Goal: Transaction & Acquisition: Register for event/course

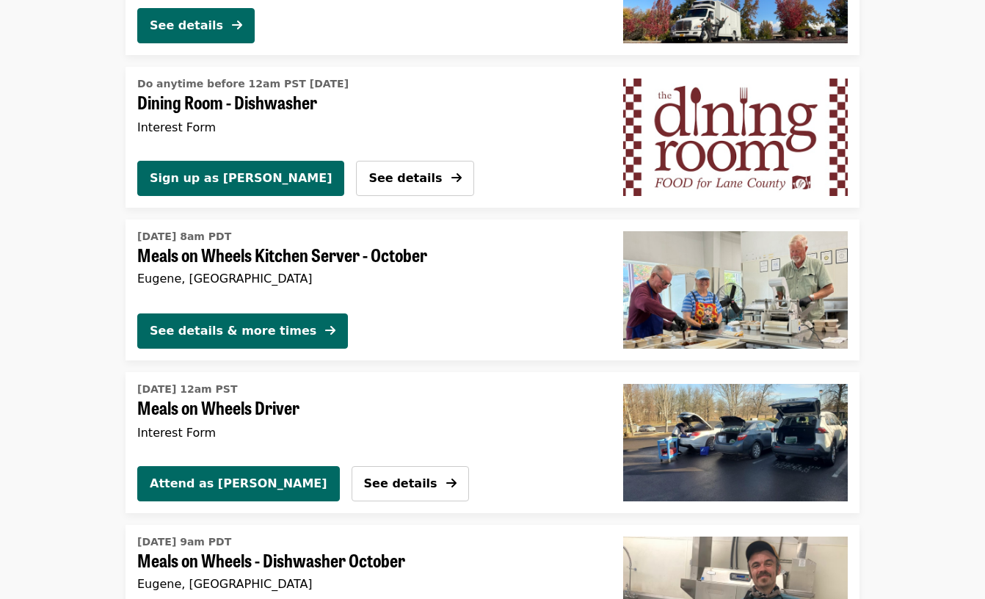
scroll to position [2422, 0]
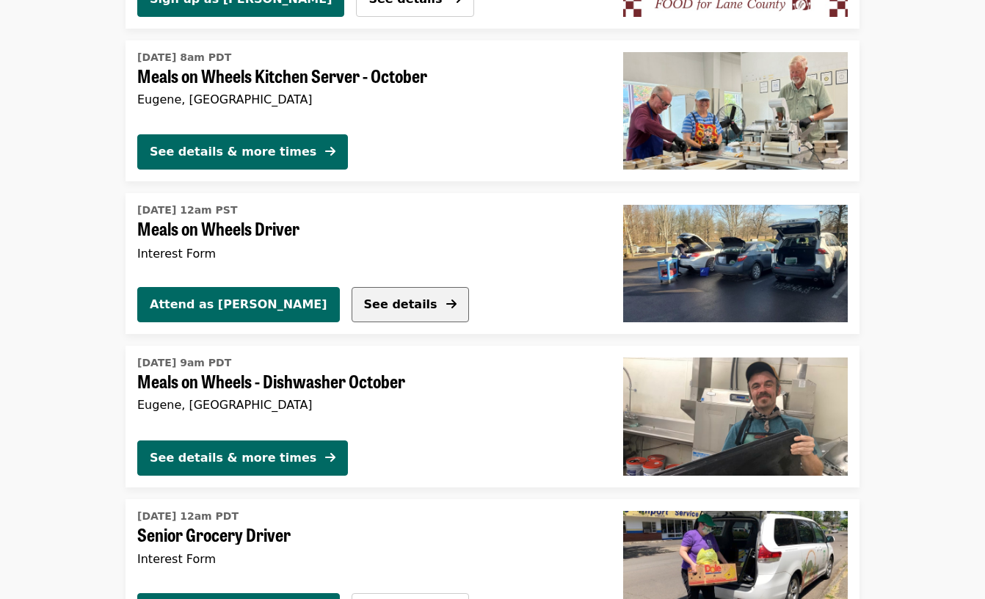
click at [364, 308] on span "See details" at bounding box center [400, 304] width 73 height 14
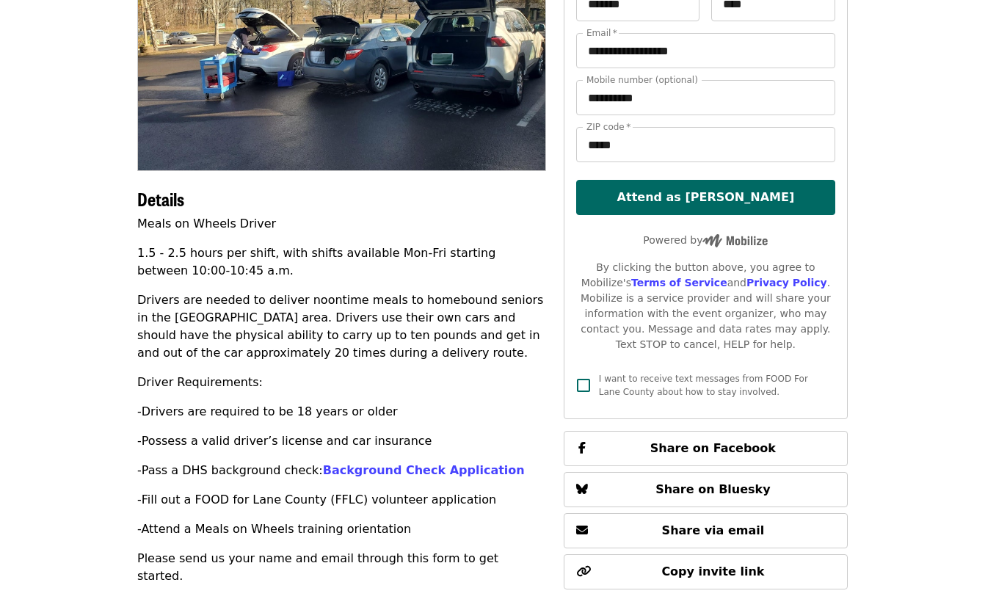
scroll to position [148, 0]
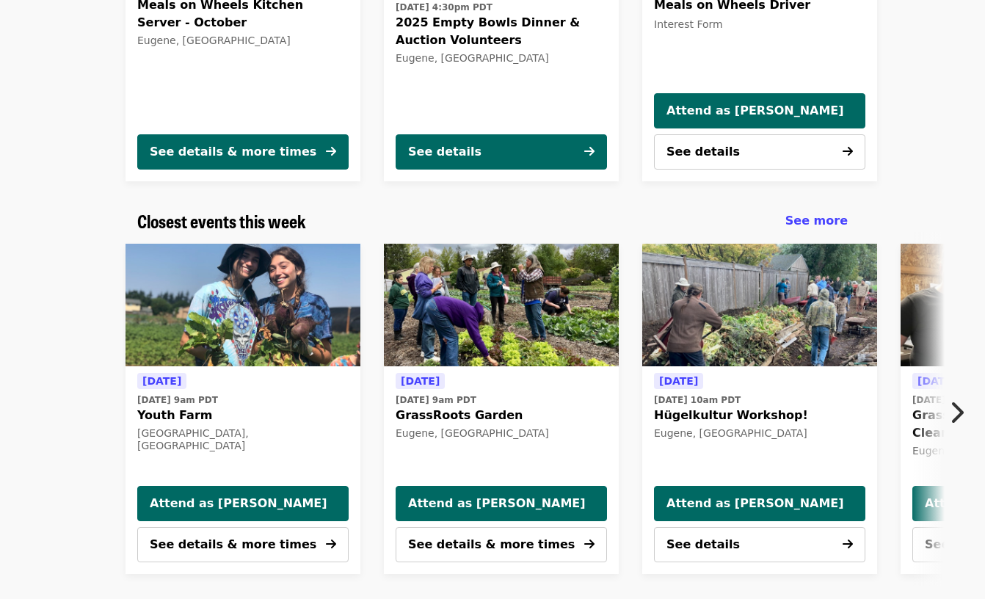
scroll to position [344, 0]
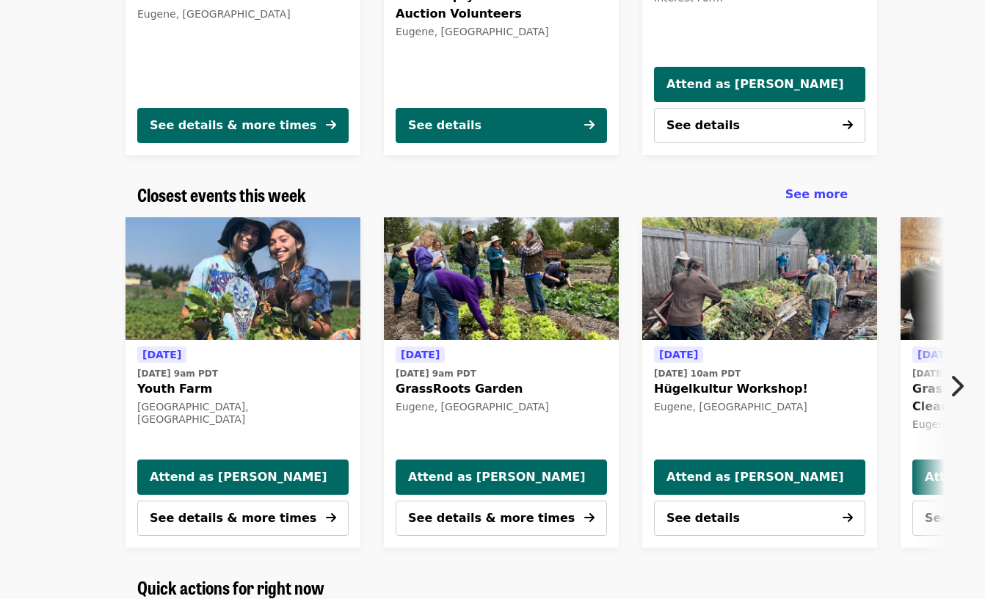
click at [945, 391] on button "Next item" at bounding box center [961, 386] width 48 height 41
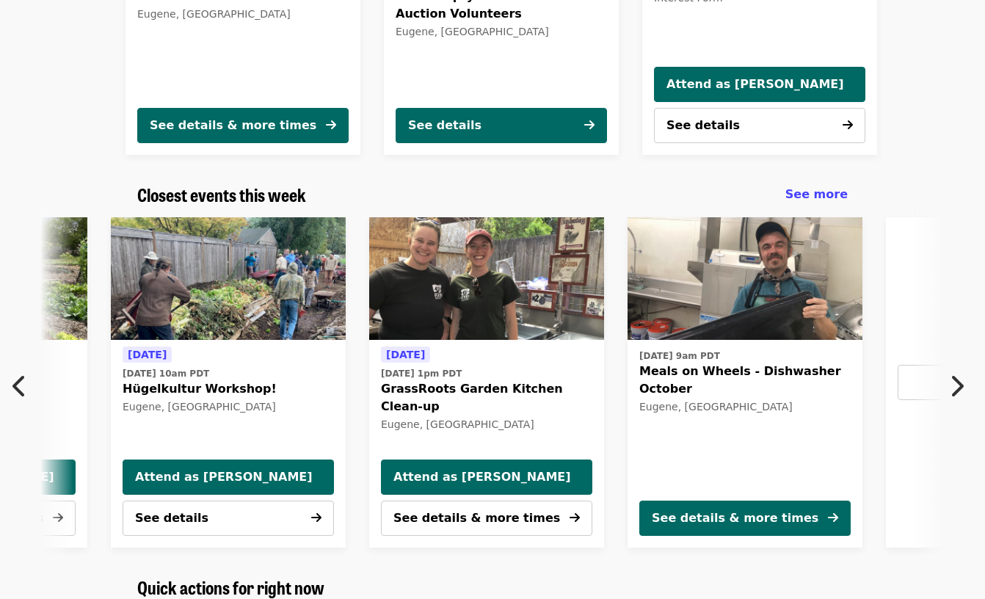
click at [945, 391] on button "Next item" at bounding box center [961, 386] width 48 height 41
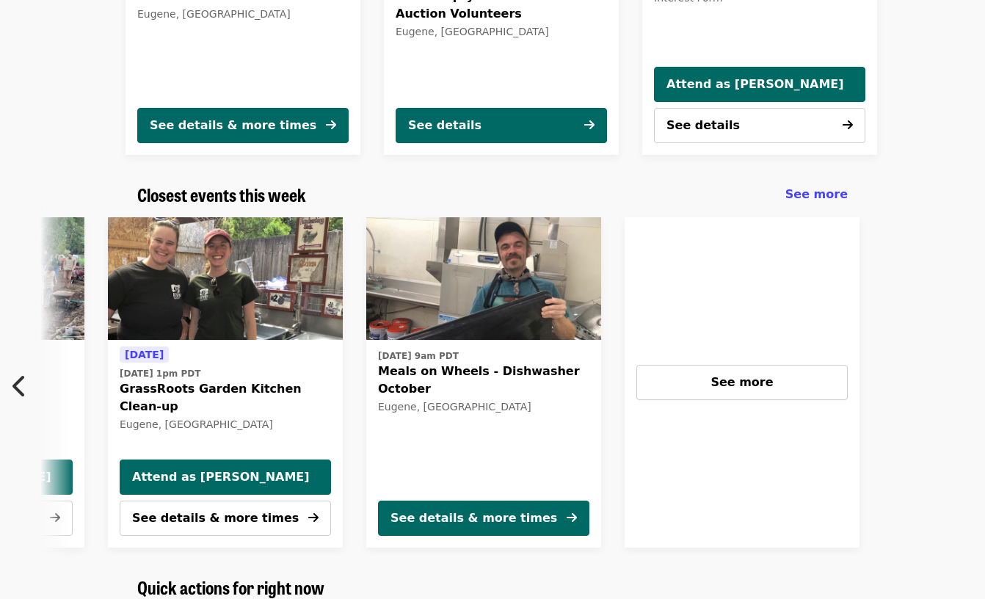
scroll to position [0, 904]
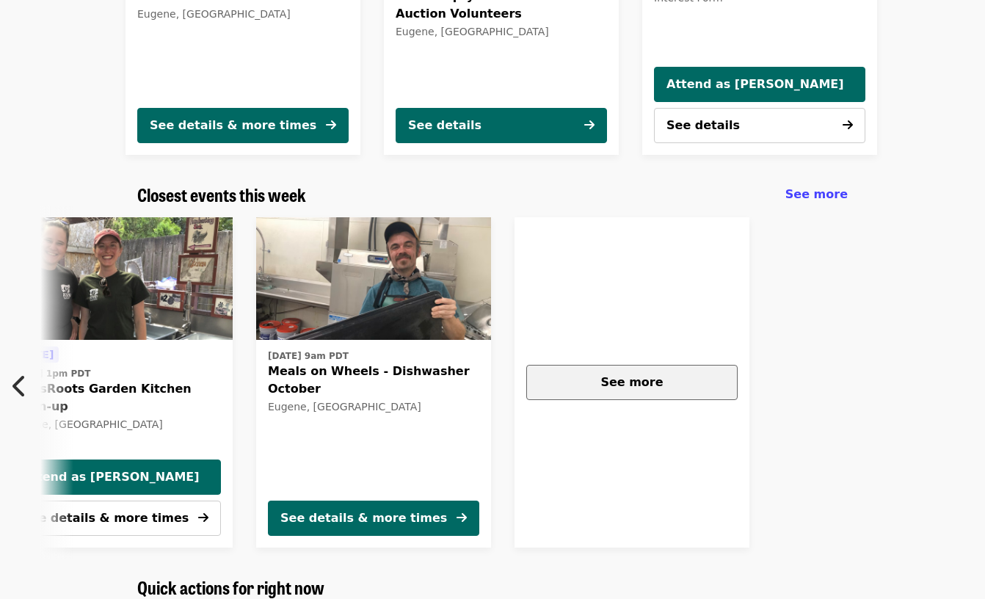
click at [606, 380] on span "See more" at bounding box center [631, 382] width 62 height 14
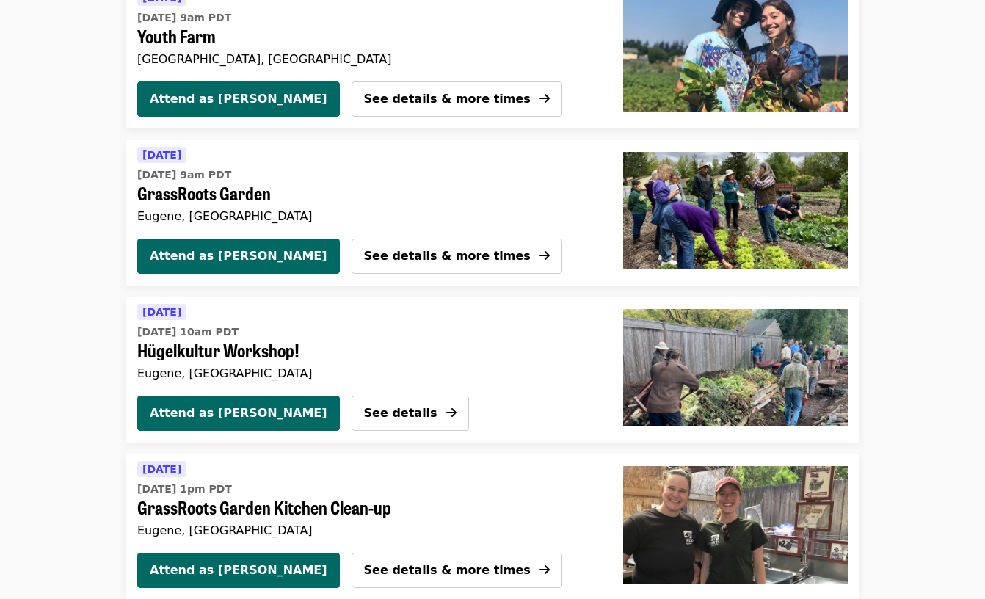
scroll to position [73, 0]
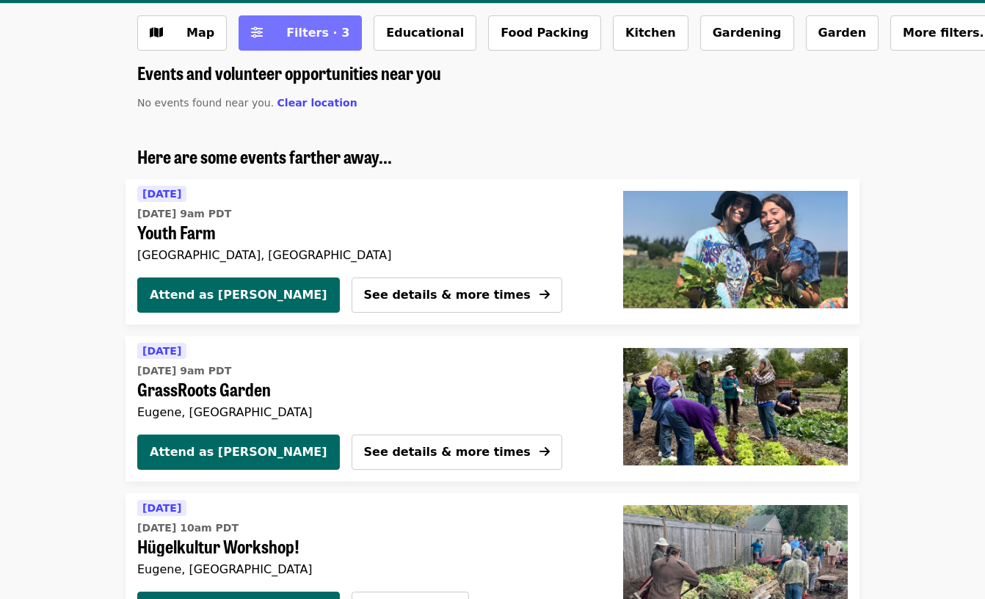
click at [296, 48] on button "Filters · 3" at bounding box center [300, 32] width 123 height 35
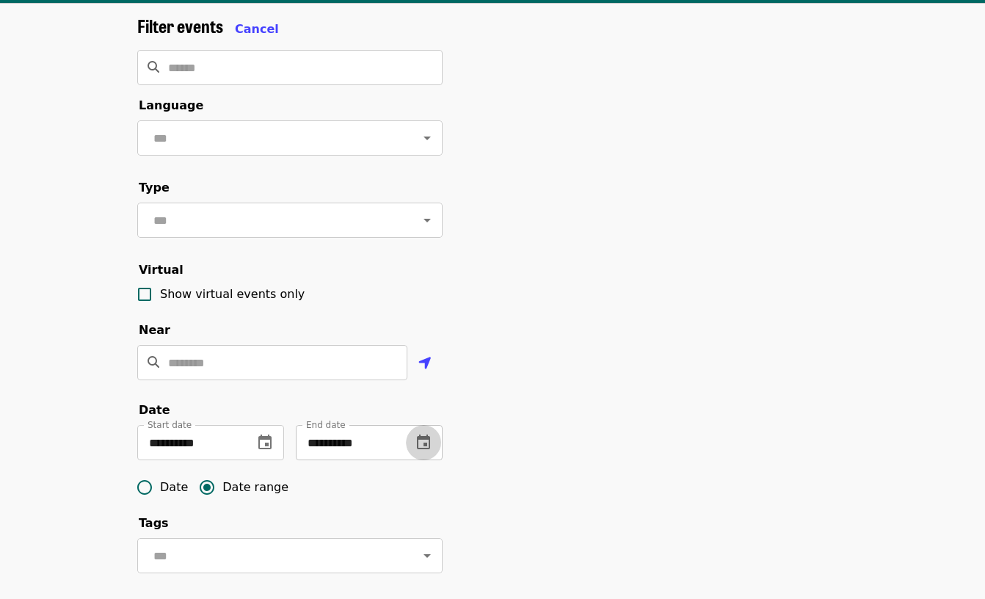
click at [434, 457] on button "change date" at bounding box center [423, 442] width 35 height 35
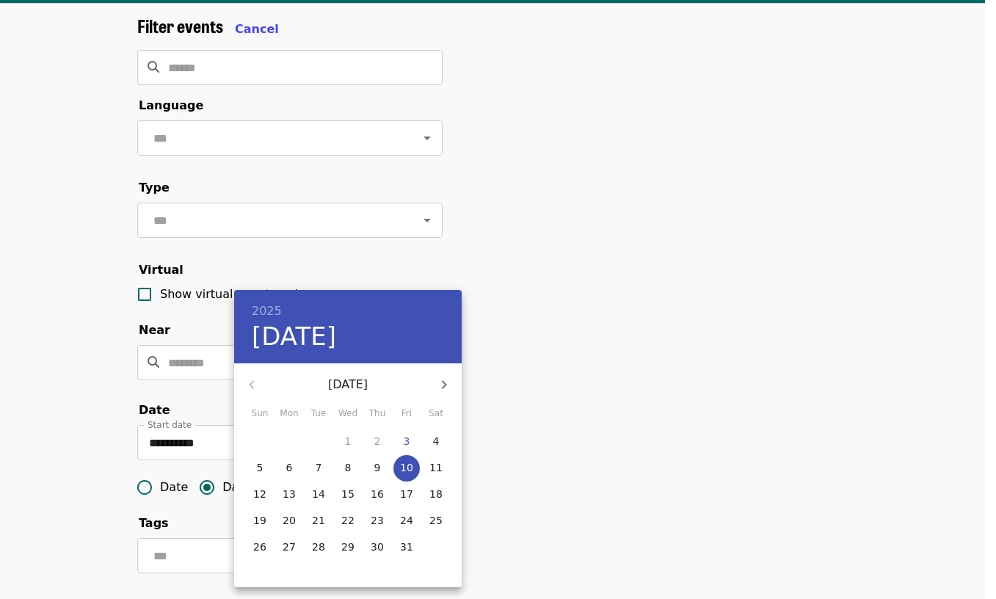
click at [443, 497] on span "18" at bounding box center [436, 494] width 26 height 15
type input "**********"
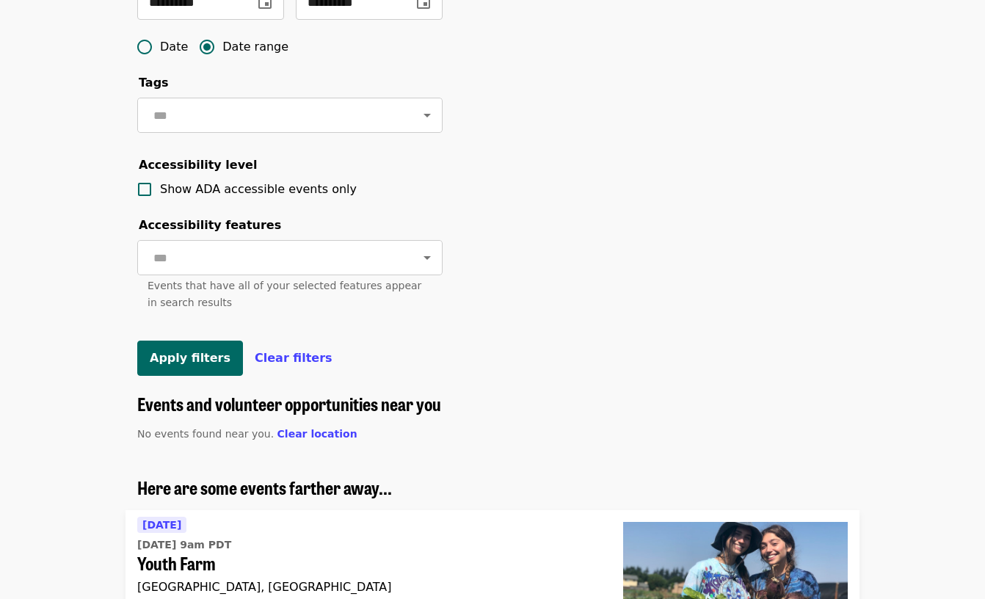
scroll to position [587, 0]
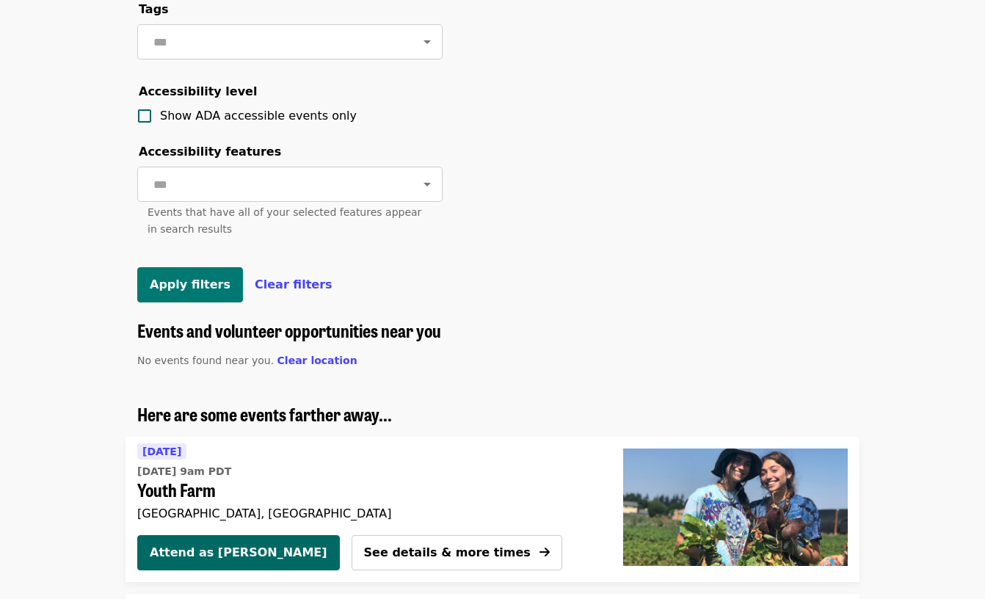
click at [167, 291] on span "Apply filters" at bounding box center [190, 284] width 81 height 14
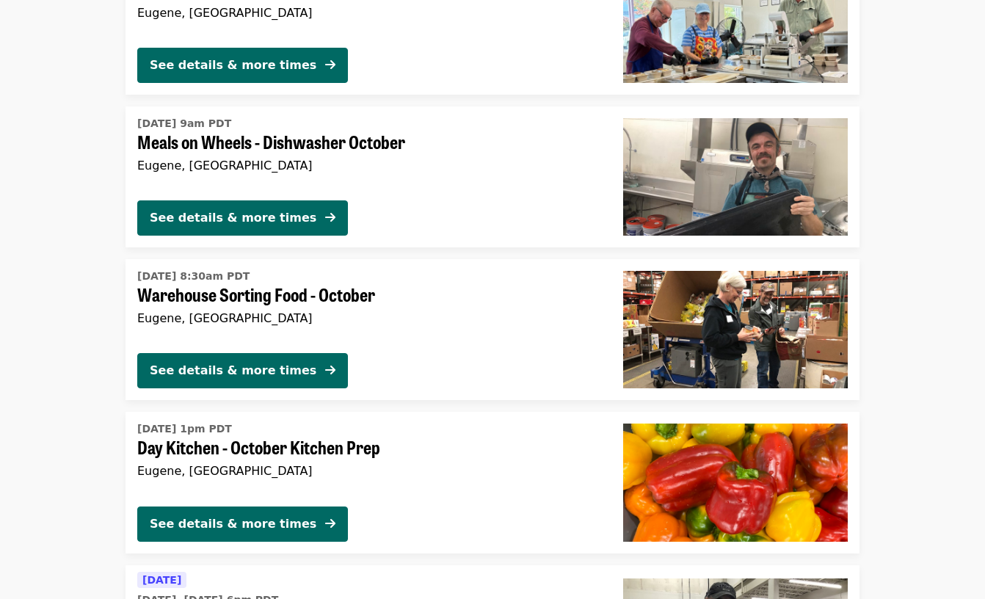
scroll to position [991, 0]
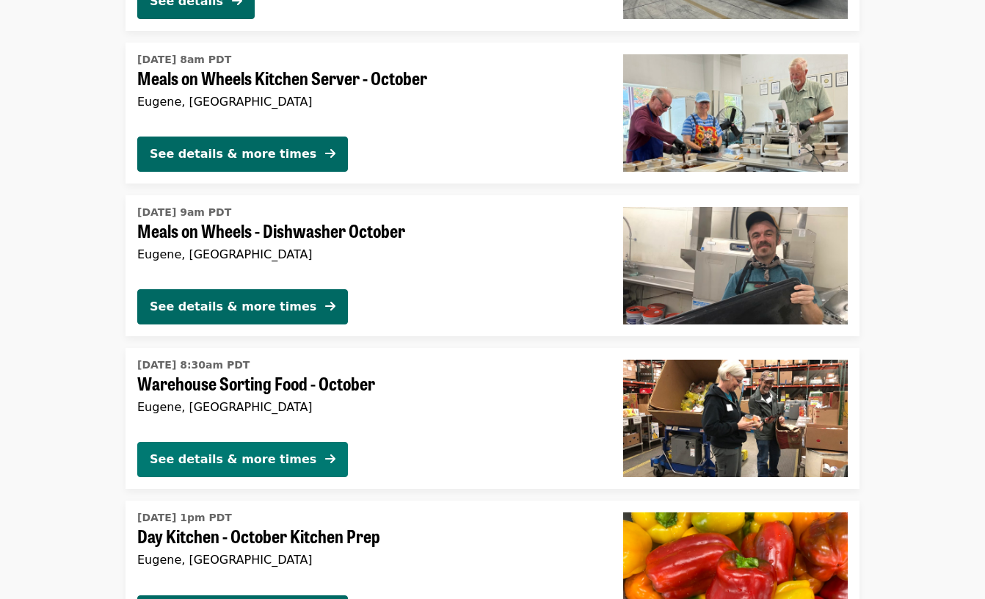
click at [277, 457] on div "See details & more times" at bounding box center [233, 460] width 167 height 18
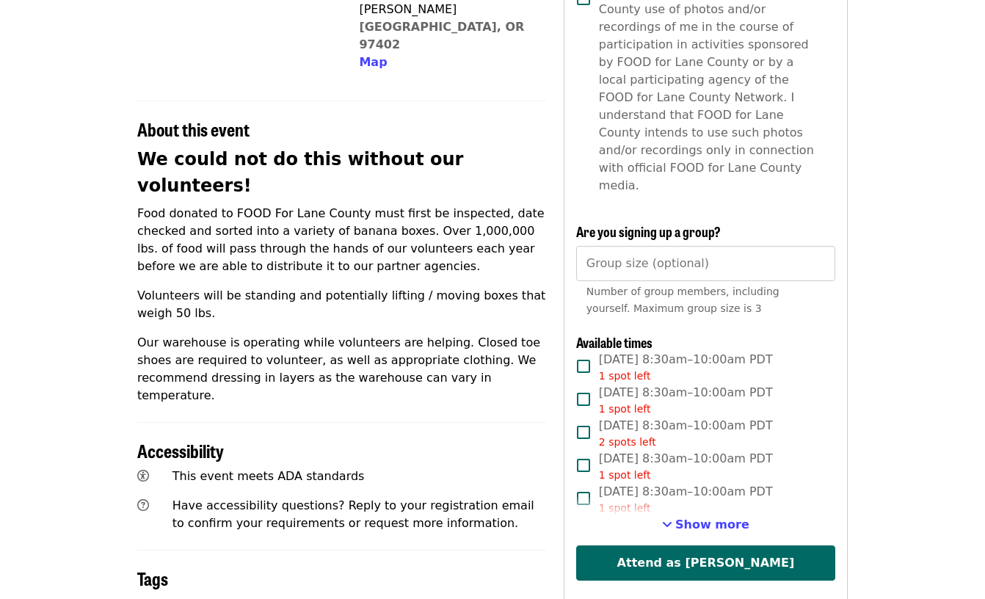
scroll to position [440, 0]
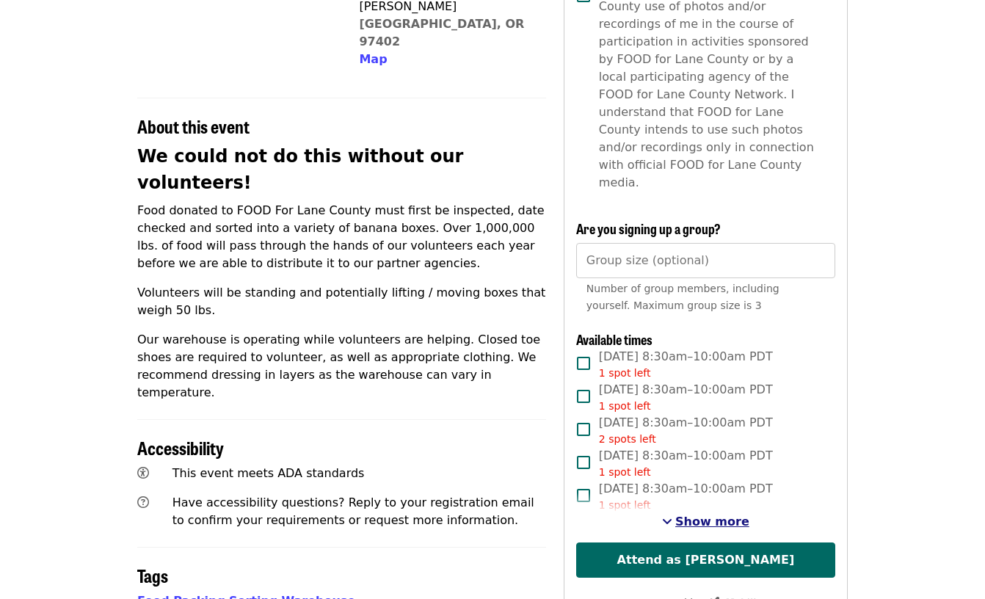
click at [706, 515] on span "Show more" at bounding box center [712, 522] width 74 height 14
